Goal: Find specific page/section: Find specific page/section

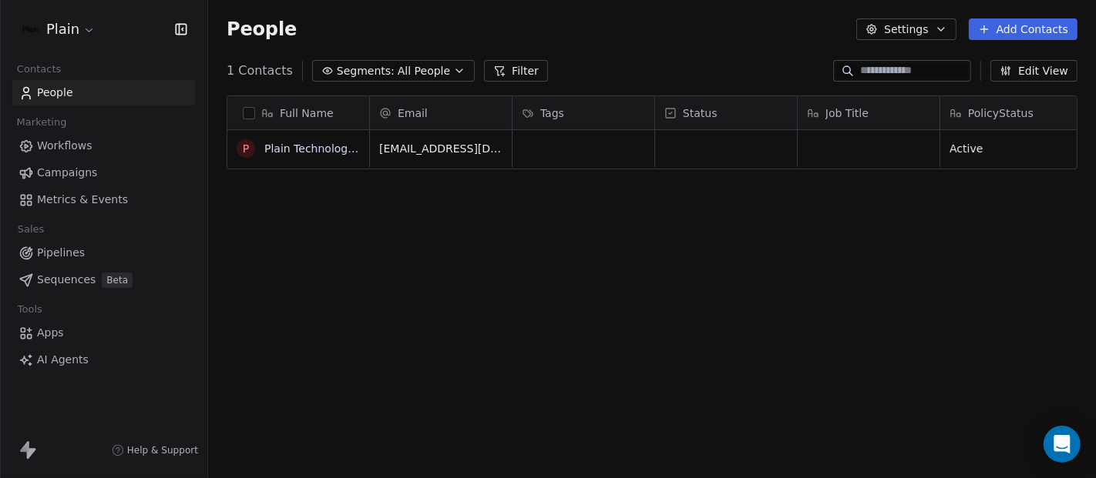
scroll to position [408, 874]
click at [68, 138] on span "Workflows" at bounding box center [64, 146] width 55 height 16
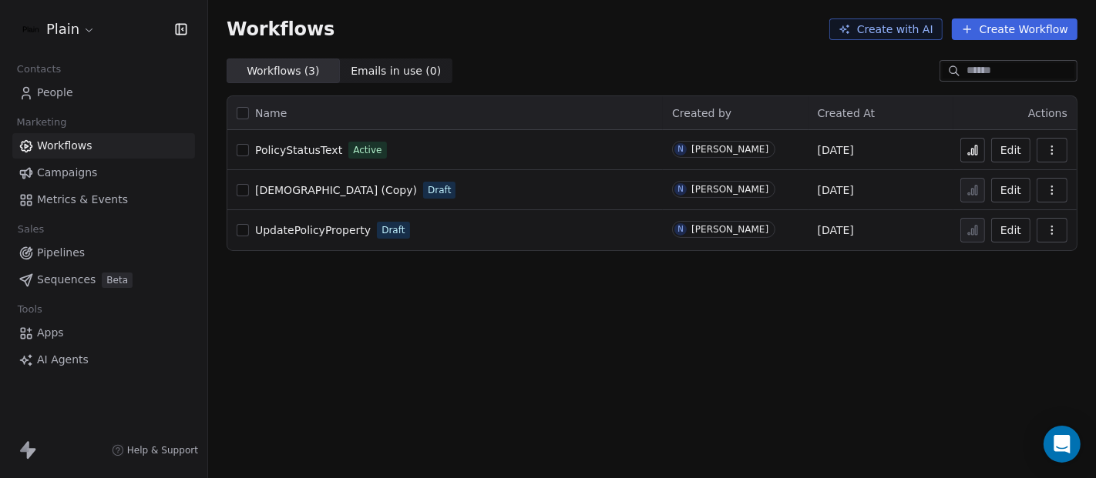
click at [976, 152] on icon at bounding box center [976, 150] width 2 height 9
